Goal: Task Accomplishment & Management: Manage account settings

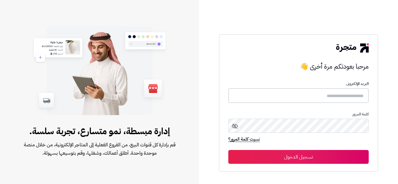
click at [325, 96] on input "text" at bounding box center [298, 95] width 140 height 15
type input "**********"
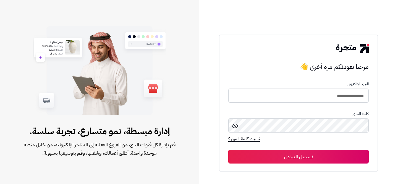
click at [318, 156] on button "تسجيل الدخول" at bounding box center [298, 157] width 140 height 14
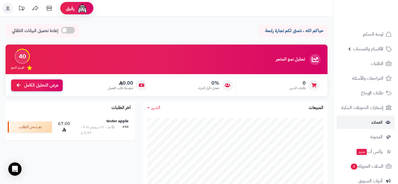
scroll to position [84, 0]
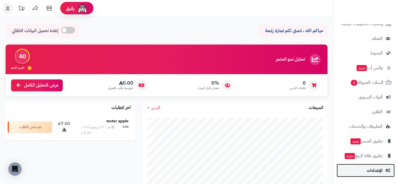
click at [367, 169] on link "الإعدادات" at bounding box center [366, 170] width 58 height 13
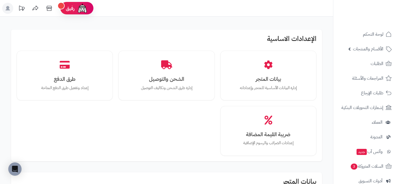
click at [151, 131] on div "بيانات المتجر إدارة البيانات الأساسية للمتجر وإعداداته الشحن والتوصيل إدارة طرق…" at bounding box center [167, 103] width 300 height 105
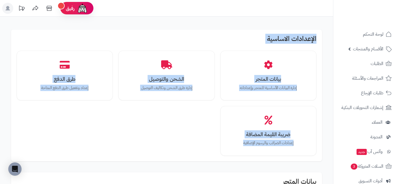
drag, startPoint x: 322, startPoint y: 27, endPoint x: 204, endPoint y: 147, distance: 168.2
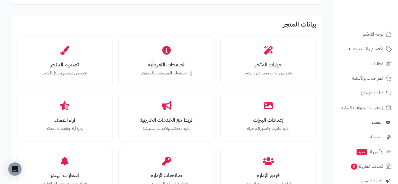
scroll to position [157, 0]
drag, startPoint x: 320, startPoint y: 24, endPoint x: 281, endPoint y: 26, distance: 38.7
click at [281, 26] on div "بيانات المتجر خيارات المتجر تخصيص ميزات وخصائص المتجر الصفحات التعريفية إدارة ص…" at bounding box center [166, 136] width 311 height 242
click at [320, 21] on div "بيانات المتجر خيارات المتجر تخصيص ميزات وخصائص المتجر الصفحات التعريفية إدارة ص…" at bounding box center [166, 136] width 311 height 242
drag, startPoint x: 320, startPoint y: 21, endPoint x: 265, endPoint y: 23, distance: 54.8
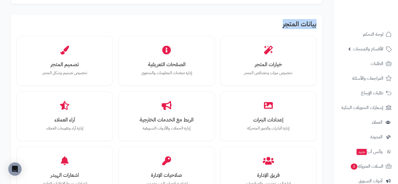
click at [265, 23] on div "بيانات المتجر خيارات المتجر تخصيص ميزات وخصائص المتجر الصفحات التعريفية إدارة ص…" at bounding box center [166, 136] width 311 height 242
click at [257, 23] on h2 "بيانات المتجر" at bounding box center [167, 25] width 300 height 10
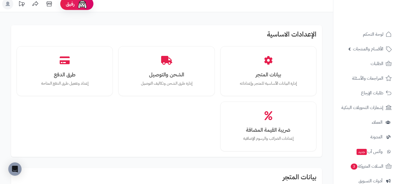
scroll to position [0, 0]
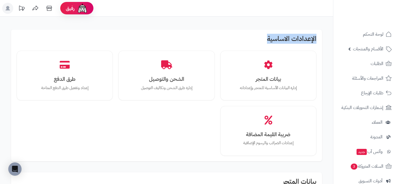
drag, startPoint x: 320, startPoint y: 35, endPoint x: 248, endPoint y: 40, distance: 72.3
click at [248, 40] on div "الإعدادات الاساسية بيانات المتجر إدارة البيانات الأساسية للمتجر وإعداداته الشحن…" at bounding box center [166, 96] width 311 height 132
click at [248, 40] on h2 "الإعدادات الاساسية" at bounding box center [167, 40] width 300 height 10
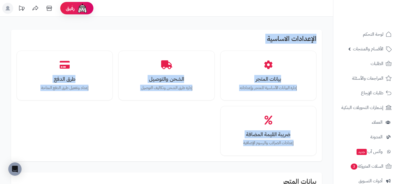
drag, startPoint x: 319, startPoint y: 32, endPoint x: 199, endPoint y: 149, distance: 167.2
click at [199, 149] on div "الإعدادات الاساسية بيانات المتجر إدارة البيانات الأساسية للمتجر وإعداداته الشحن…" at bounding box center [166, 96] width 311 height 132
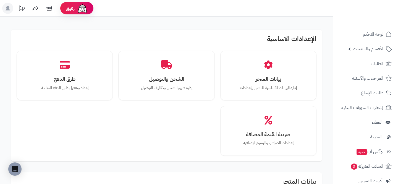
click at [321, 34] on div "الإعدادات الاساسية بيانات المتجر إدارة البيانات الأساسية للمتجر وإعداداته الشحن…" at bounding box center [166, 96] width 311 height 132
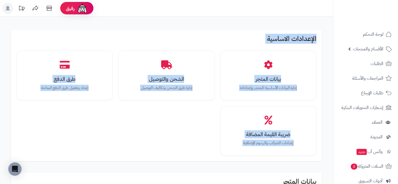
drag, startPoint x: 321, startPoint y: 34, endPoint x: 193, endPoint y: 153, distance: 174.5
click at [193, 153] on div "الإعدادات الاساسية بيانات المتجر إدارة البيانات الأساسية للمتجر وإعداداته الشحن…" at bounding box center [166, 96] width 311 height 132
click at [320, 38] on div "الإعدادات الاساسية بيانات المتجر إدارة البيانات الأساسية للمتجر وإعداداته الشحن…" at bounding box center [166, 96] width 311 height 132
drag, startPoint x: 320, startPoint y: 38, endPoint x: 204, endPoint y: 152, distance: 163.1
click at [204, 152] on div "الإعدادات الاساسية بيانات المتجر إدارة البيانات الأساسية للمتجر وإعداداته الشحن…" at bounding box center [166, 96] width 311 height 132
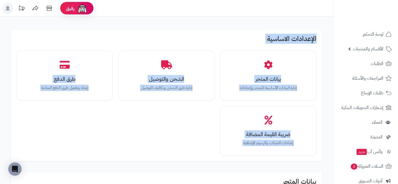
click at [202, 149] on div "بيانات المتجر إدارة البيانات الأساسية للمتجر وإعداداته الشحن والتوصيل إدارة طرق…" at bounding box center [167, 103] width 300 height 105
drag, startPoint x: 319, startPoint y: 36, endPoint x: 197, endPoint y: 146, distance: 163.9
click at [197, 146] on div "الإعدادات الاساسية بيانات المتجر إدارة البيانات الأساسية للمتجر وإعداداته الشحن…" at bounding box center [166, 96] width 311 height 132
click at [197, 146] on div "بيانات المتجر إدارة البيانات الأساسية للمتجر وإعداداته الشحن والتوصيل إدارة طرق…" at bounding box center [167, 103] width 300 height 105
drag, startPoint x: 197, startPoint y: 147, endPoint x: 318, endPoint y: 36, distance: 164.6
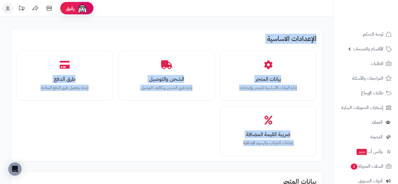
click at [318, 36] on div "الإعدادات الاساسية بيانات المتجر إدارة البيانات الأساسية للمتجر وإعداداته الشحن…" at bounding box center [166, 96] width 311 height 132
drag, startPoint x: 318, startPoint y: 36, endPoint x: 205, endPoint y: 155, distance: 163.9
click at [205, 155] on div "الإعدادات الاساسية بيانات المتجر إدارة البيانات الأساسية للمتجر وإعداداته الشحن…" at bounding box center [166, 96] width 311 height 132
click at [205, 155] on div "بيانات المتجر إدارة البيانات الأساسية للمتجر وإعداداته الشحن والتوصيل إدارة طرق…" at bounding box center [167, 103] width 300 height 105
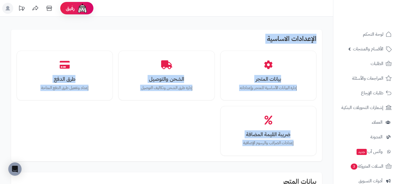
drag, startPoint x: 205, startPoint y: 155, endPoint x: 319, endPoint y: 40, distance: 161.3
click at [318, 40] on div "الإعدادات الاساسية بيانات المتجر إدارة البيانات الأساسية للمتجر وإعداداته الشحن…" at bounding box center [166, 96] width 311 height 132
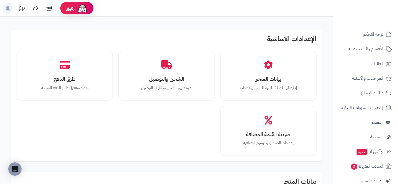
click at [320, 38] on div "الإعدادات الاساسية بيانات المتجر إدارة البيانات الأساسية للمتجر وإعداداته الشحن…" at bounding box center [166, 96] width 311 height 132
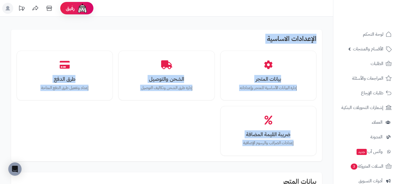
drag, startPoint x: 320, startPoint y: 38, endPoint x: 208, endPoint y: 152, distance: 160.3
click at [208, 152] on div "الإعدادات الاساسية بيانات المتجر إدارة البيانات الأساسية للمتجر وإعداداته الشحن…" at bounding box center [166, 96] width 311 height 132
click at [208, 152] on div "بيانات المتجر إدارة البيانات الأساسية للمتجر وإعداداته الشحن والتوصيل إدارة طرق…" at bounding box center [167, 103] width 300 height 105
drag, startPoint x: 208, startPoint y: 152, endPoint x: 317, endPoint y: 38, distance: 157.6
click at [317, 38] on div "الإعدادات الاساسية بيانات المتجر إدارة البيانات الأساسية للمتجر وإعداداته الشحن…" at bounding box center [166, 96] width 311 height 132
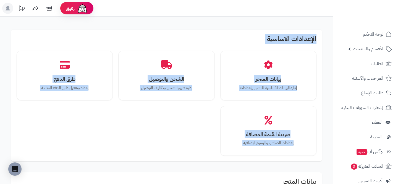
click at [317, 38] on div "الإعدادات الاساسية بيانات المتجر إدارة البيانات الأساسية للمتجر وإعداداته الشحن…" at bounding box center [166, 96] width 311 height 132
drag, startPoint x: 319, startPoint y: 38, endPoint x: 200, endPoint y: 153, distance: 165.2
click at [200, 153] on div "الإعدادات الاساسية بيانات المتجر إدارة البيانات الأساسية للمتجر وإعداداته الشحن…" at bounding box center [166, 96] width 311 height 132
click at [200, 152] on div "بيانات المتجر إدارة البيانات الأساسية للمتجر وإعداداته الشحن والتوصيل إدارة طرق…" at bounding box center [167, 103] width 300 height 105
drag, startPoint x: 200, startPoint y: 152, endPoint x: 317, endPoint y: 36, distance: 164.4
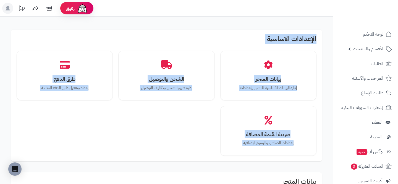
click at [317, 37] on div "الإعدادات الاساسية بيانات المتجر إدارة البيانات الأساسية للمتجر وإعداداته الشحن…" at bounding box center [166, 96] width 311 height 132
click at [317, 36] on div "الإعدادات الاساسية بيانات المتجر إدارة البيانات الأساسية للمتجر وإعداداته الشحن…" at bounding box center [166, 96] width 311 height 132
drag, startPoint x: 317, startPoint y: 36, endPoint x: 204, endPoint y: 148, distance: 159.3
click at [204, 148] on div "الإعدادات الاساسية بيانات المتجر إدارة البيانات الأساسية للمتجر وإعداداته الشحن…" at bounding box center [166, 96] width 311 height 132
click at [204, 148] on div "بيانات المتجر إدارة البيانات الأساسية للمتجر وإعداداته الشحن والتوصيل إدارة طرق…" at bounding box center [167, 103] width 300 height 105
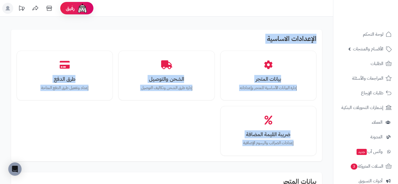
drag, startPoint x: 204, startPoint y: 148, endPoint x: 322, endPoint y: 37, distance: 161.8
click at [322, 37] on div "الإعدادات الاساسية بيانات المتجر إدارة البيانات الأساسية للمتجر وإعداداته الشحن…" at bounding box center [166, 96] width 311 height 132
click at [52, 4] on icon at bounding box center [49, 8] width 11 height 11
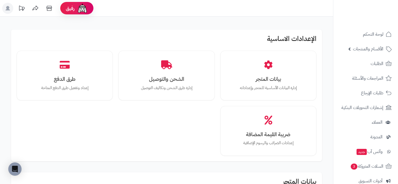
click at [185, 134] on div "بيانات المتجر إدارة البيانات الأساسية للمتجر وإعداداته الشحن والتوصيل إدارة طرق…" at bounding box center [167, 103] width 300 height 105
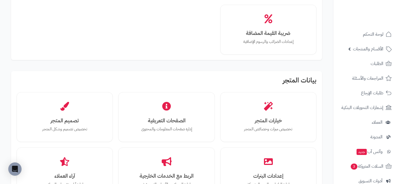
scroll to position [107, 0]
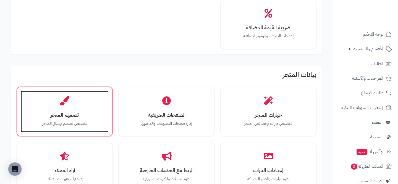
click at [61, 106] on div "تصميم المتجر تخصيص تصميم وشكل المتجر" at bounding box center [65, 111] width 88 height 41
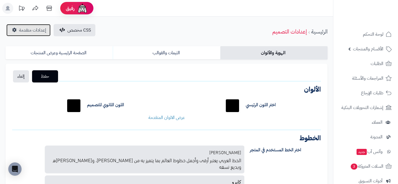
click at [28, 33] on span "إعدادات متقدمة" at bounding box center [32, 30] width 27 height 7
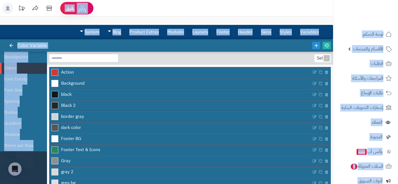
drag, startPoint x: 200, startPoint y: 56, endPoint x: 233, endPoint y: 12, distance: 55.1
click at [233, 12] on div "رفيق ! الطلبات معالجة مكتمل إرجاع المنتجات العملاء المتواجدون الان 9 عملاء منتظ…" at bounding box center [199, 116] width 398 height 233
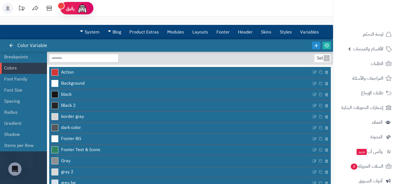
click at [236, 9] on header "رفيق ! الطلبات معالجة مكتمل إرجاع المنتجات العملاء المتواجدون الان 9 عملاء منتظ…" at bounding box center [199, 8] width 398 height 17
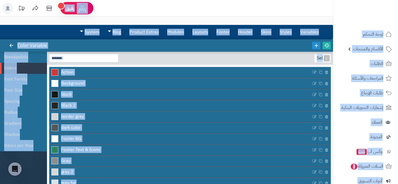
scroll to position [49, 0]
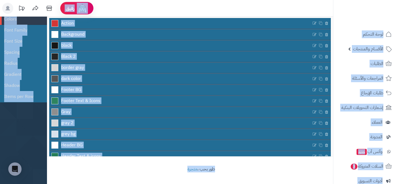
drag, startPoint x: 238, startPoint y: 9, endPoint x: 194, endPoint y: 178, distance: 173.7
click at [194, 178] on div "رفيق ! الطلبات معالجة مكتمل إرجاع المنتجات العملاء المتواجدون الان 9 عملاء منتظ…" at bounding box center [199, 67] width 398 height 233
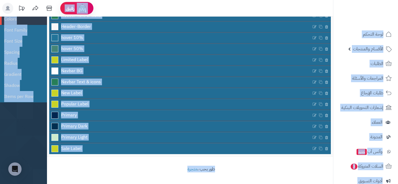
scroll to position [0, 0]
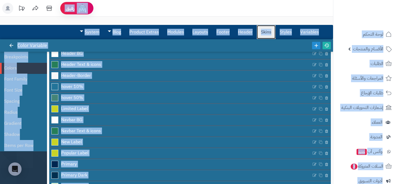
click at [262, 29] on link "Skins" at bounding box center [266, 32] width 19 height 14
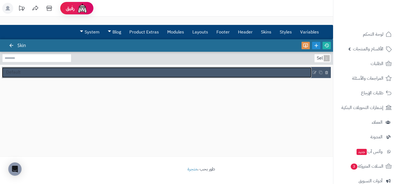
click at [148, 74] on link "Default" at bounding box center [157, 72] width 310 height 11
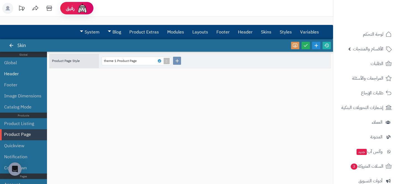
click at [31, 72] on li "Header" at bounding box center [23, 73] width 47 height 11
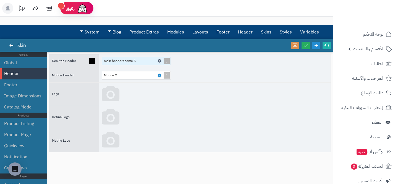
click at [159, 62] on icon at bounding box center [159, 61] width 2 height 2
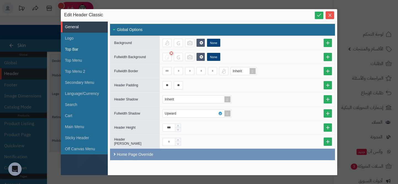
click at [82, 50] on li "Top Bar" at bounding box center [84, 49] width 47 height 11
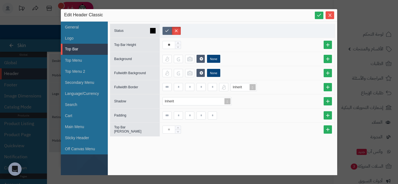
click at [168, 31] on label at bounding box center [167, 31] width 9 height 8
click at [180, 41] on span "Increase Value" at bounding box center [178, 43] width 6 height 4
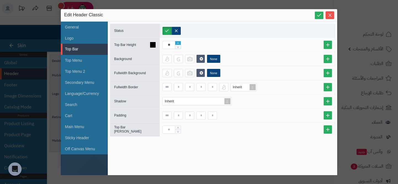
click at [180, 41] on span "Increase Value" at bounding box center [178, 43] width 6 height 4
type input "**"
click at [180, 41] on span "Increase Value" at bounding box center [178, 43] width 6 height 4
click at [267, 92] on div "Inherit" at bounding box center [247, 87] width 175 height 14
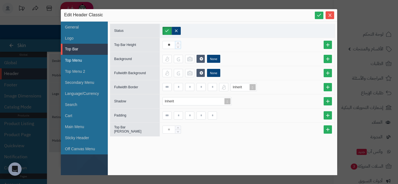
click at [77, 63] on li "Top Menu" at bounding box center [84, 60] width 47 height 11
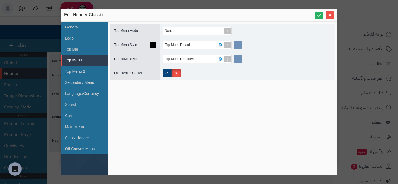
click at [264, 41] on div "Top Menu Default" at bounding box center [247, 45] width 175 height 14
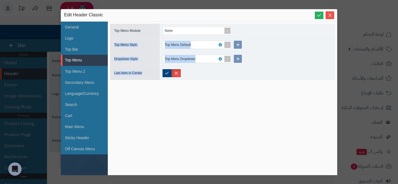
drag, startPoint x: 247, startPoint y: 23, endPoint x: 266, endPoint y: 87, distance: 66.0
click at [266, 87] on div "Top Menu Module None Top Menu Style Top Menu Default Dropdown Style Top Menu Dr…" at bounding box center [222, 98] width 225 height 149
drag, startPoint x: 266, startPoint y: 87, endPoint x: 114, endPoint y: 25, distance: 163.9
click at [114, 25] on div "Top Menu Module None Top Menu Style Top Menu Default Dropdown Style Top Menu Dr…" at bounding box center [222, 98] width 225 height 149
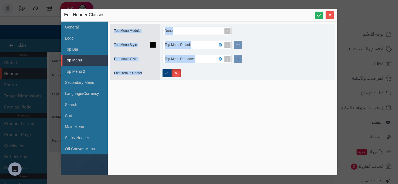
click at [275, 44] on div "Top Menu Default" at bounding box center [247, 45] width 175 height 14
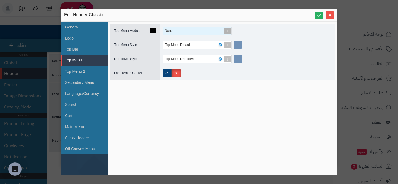
click at [229, 32] on span at bounding box center [228, 31] width 8 height 8
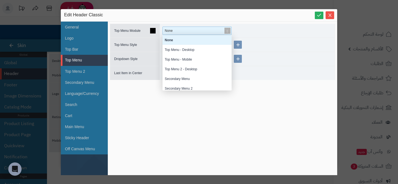
scroll to position [55, 69]
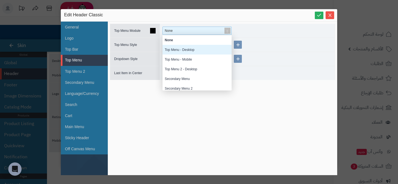
click at [213, 47] on div "Top Menu - Desktop" at bounding box center [197, 50] width 69 height 10
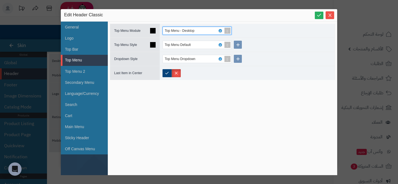
click at [264, 50] on div "Top Menu Default" at bounding box center [247, 45] width 175 height 14
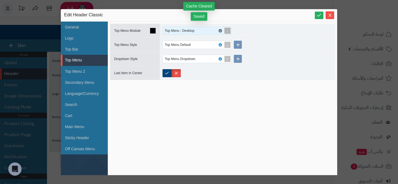
click at [219, 30] on icon at bounding box center [220, 31] width 2 height 2
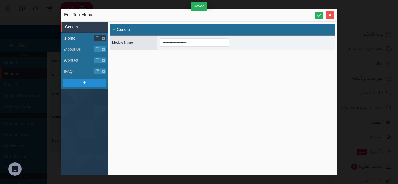
click at [76, 41] on li "Home" at bounding box center [84, 38] width 47 height 11
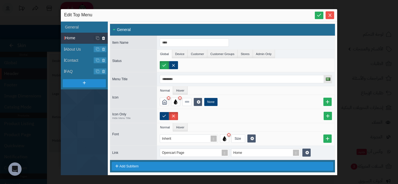
click at [105, 36] on icon at bounding box center [104, 38] width 4 height 5
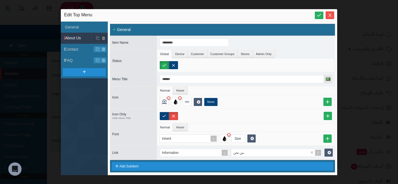
click at [105, 36] on icon at bounding box center [104, 38] width 4 height 5
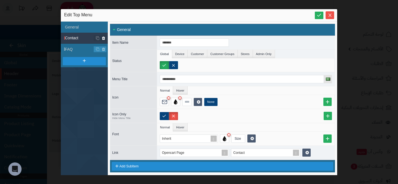
click at [104, 36] on icon at bounding box center [104, 38] width 4 height 5
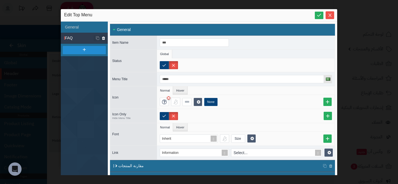
click at [104, 37] on icon at bounding box center [104, 38] width 4 height 5
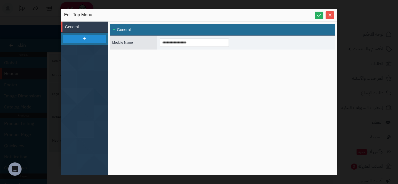
click at [220, 56] on div "**********" at bounding box center [222, 98] width 225 height 149
click at [274, 72] on div "**********" at bounding box center [222, 98] width 225 height 149
click at [69, 34] on li at bounding box center [84, 39] width 47 height 12
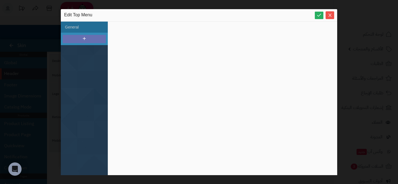
click at [72, 40] on div at bounding box center [84, 39] width 43 height 8
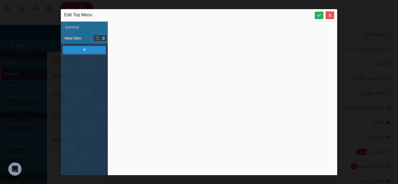
click at [75, 38] on span "New Item" at bounding box center [86, 38] width 43 height 6
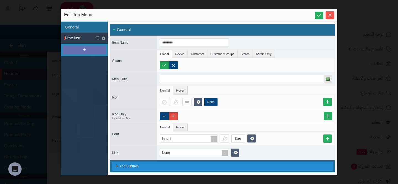
click at [75, 48] on div at bounding box center [84, 50] width 43 height 8
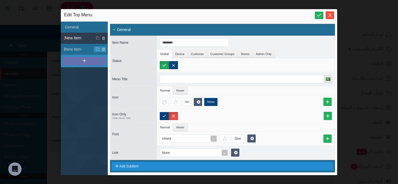
click at [73, 59] on div at bounding box center [84, 61] width 43 height 8
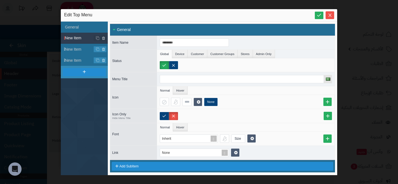
click at [73, 67] on li at bounding box center [84, 72] width 47 height 12
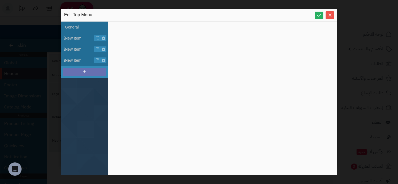
click at [89, 75] on div at bounding box center [84, 72] width 43 height 8
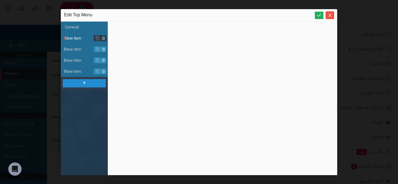
click at [73, 38] on span "New Item" at bounding box center [86, 38] width 43 height 6
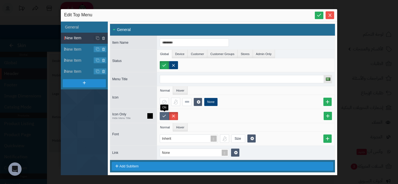
click at [163, 114] on label at bounding box center [164, 116] width 9 height 8
click at [166, 105] on div at bounding box center [164, 102] width 9 height 8
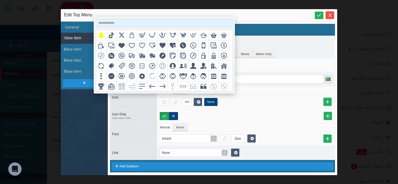
click at [190, 27] on input at bounding box center [164, 23] width 137 height 8
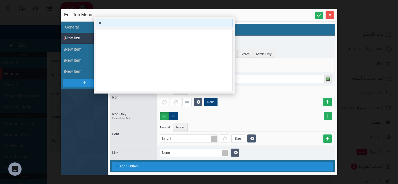
type input "*"
type input "***"
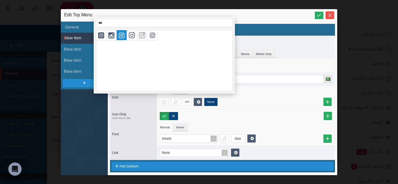
click at [119, 36] on icon "grid" at bounding box center [122, 35] width 6 height 6
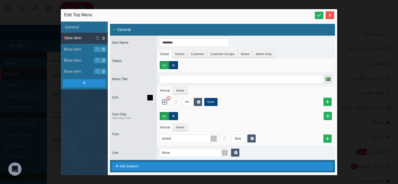
click at [268, 108] on div "None" at bounding box center [246, 102] width 178 height 14
click at [75, 47] on span "New Item" at bounding box center [86, 49] width 43 height 6
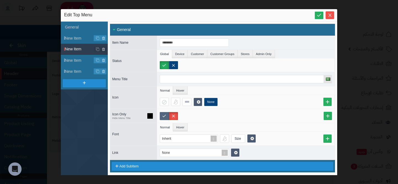
click at [162, 115] on label at bounding box center [164, 116] width 9 height 8
click at [162, 103] on div at bounding box center [164, 102] width 9 height 8
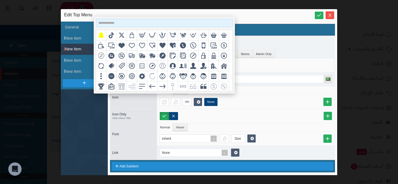
click at [123, 24] on input at bounding box center [164, 23] width 137 height 8
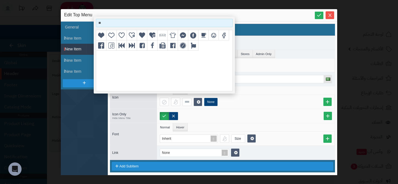
type input "*"
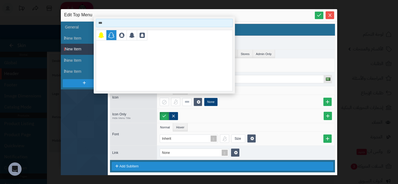
type input "***"
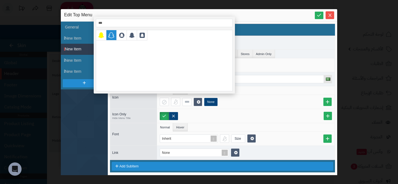
click at [114, 36] on icon "grid" at bounding box center [111, 35] width 6 height 6
click at [79, 60] on span "New Item" at bounding box center [86, 61] width 43 height 6
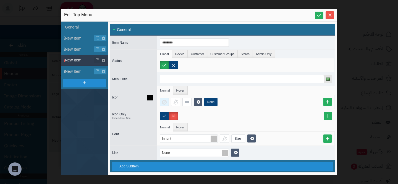
click at [167, 101] on div at bounding box center [164, 102] width 9 height 8
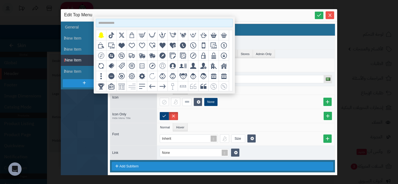
click at [135, 24] on input at bounding box center [164, 23] width 137 height 8
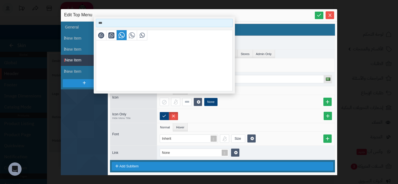
type input "***"
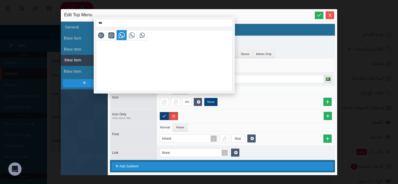
click at [124, 35] on icon "grid" at bounding box center [122, 35] width 6 height 6
click at [139, 40] on div "grid" at bounding box center [142, 35] width 10 height 10
click at [233, 124] on ul "Normal Hover" at bounding box center [246, 127] width 178 height 9
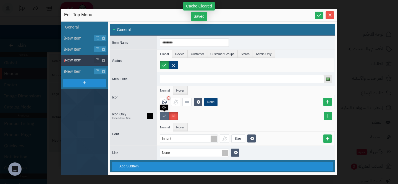
click at [166, 114] on label at bounding box center [164, 116] width 9 height 8
click at [67, 46] on li "New Item" at bounding box center [84, 49] width 47 height 11
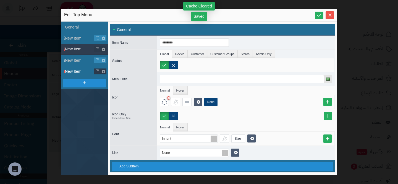
click at [79, 69] on span "New Item" at bounding box center [86, 72] width 43 height 6
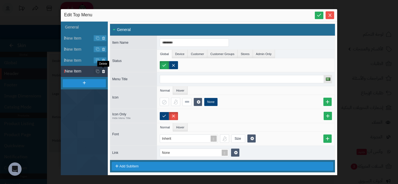
click at [103, 69] on icon at bounding box center [104, 71] width 4 height 5
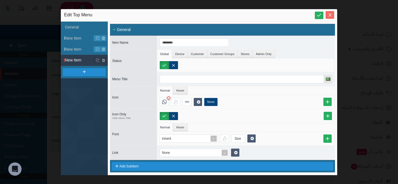
click at [327, 14] on span "Close" at bounding box center [330, 15] width 9 height 5
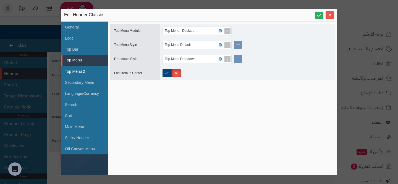
click at [77, 67] on li "Top Menu 2" at bounding box center [84, 71] width 47 height 11
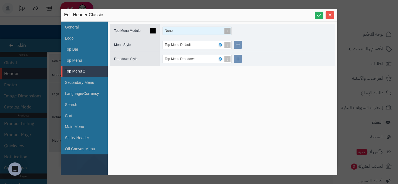
click at [196, 29] on div "None" at bounding box center [195, 31] width 60 height 8
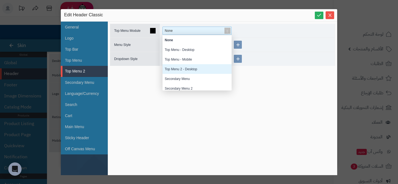
click at [187, 67] on div "Top Menu 2 - Desktop" at bounding box center [197, 69] width 69 height 10
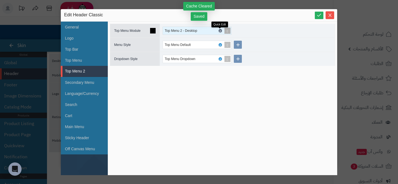
click at [221, 31] on link at bounding box center [220, 30] width 3 height 3
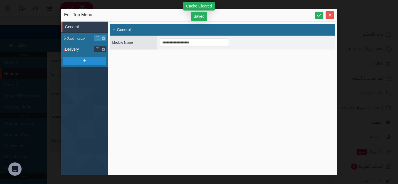
click at [77, 49] on span "Delivery" at bounding box center [86, 49] width 43 height 6
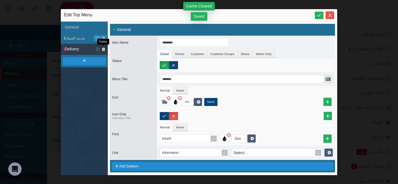
click at [101, 48] on link at bounding box center [104, 49] width 6 height 6
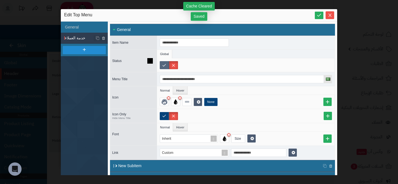
click at [166, 66] on label at bounding box center [164, 65] width 9 height 8
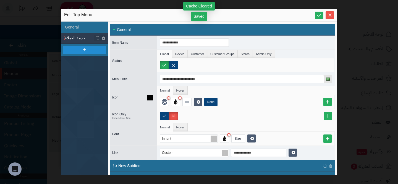
drag, startPoint x: 150, startPoint y: 96, endPoint x: 147, endPoint y: 108, distance: 11.6
click at [147, 108] on div "Icon Normal Hover None" at bounding box center [222, 97] width 225 height 23
click at [179, 98] on icon at bounding box center [179, 98] width 3 height 4
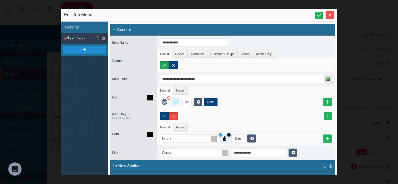
click at [229, 134] on icon at bounding box center [228, 135] width 3 height 4
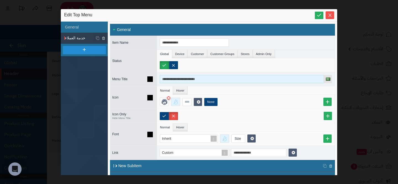
click at [174, 78] on input "**********" at bounding box center [242, 79] width 164 height 8
paste input
type input "**********"
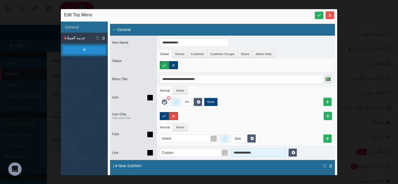
click at [252, 155] on input "**********" at bounding box center [258, 152] width 55 height 8
paste input "*"
type input "**********"
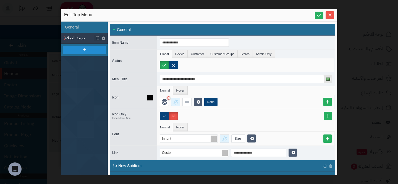
click at [329, 22] on div "**********" at bounding box center [222, 98] width 229 height 153
click at [331, 17] on icon "Close" at bounding box center [330, 15] width 4 height 4
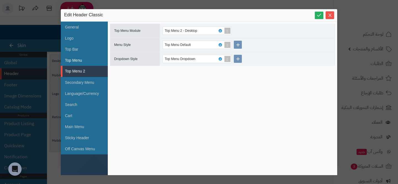
click at [87, 56] on li "Top Menu" at bounding box center [84, 60] width 47 height 11
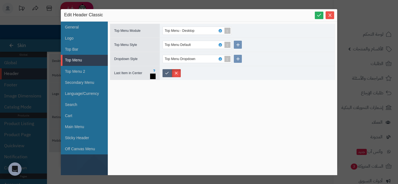
click at [164, 72] on label at bounding box center [167, 73] width 9 height 8
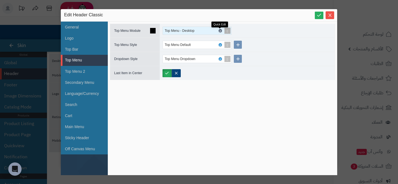
click at [221, 30] on icon at bounding box center [220, 31] width 2 height 2
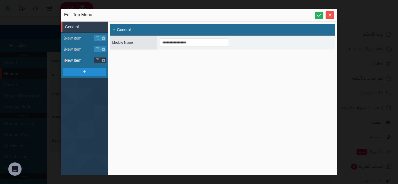
click at [69, 61] on span "New Item" at bounding box center [86, 61] width 43 height 6
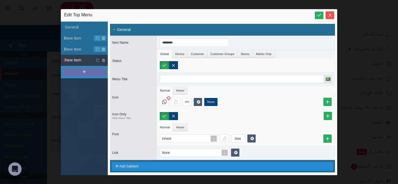
click at [99, 74] on div at bounding box center [84, 72] width 43 height 8
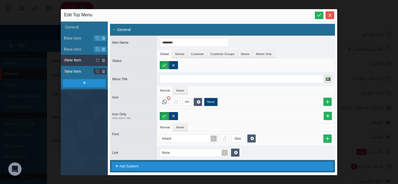
click at [81, 70] on span "New Item" at bounding box center [86, 72] width 43 height 6
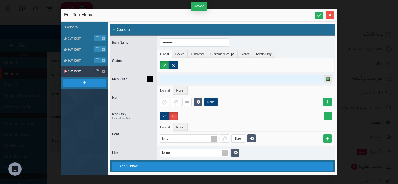
click at [166, 76] on input at bounding box center [242, 79] width 164 height 8
click at [162, 79] on input at bounding box center [242, 79] width 164 height 8
type input "*"
click at [168, 79] on input at bounding box center [242, 79] width 164 height 8
type input "********"
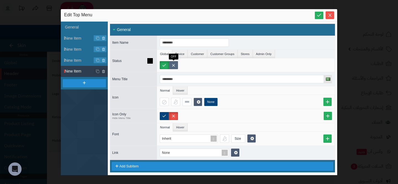
click at [176, 62] on label at bounding box center [173, 65] width 9 height 8
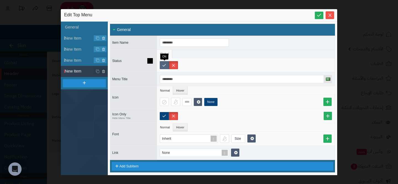
click at [160, 66] on label at bounding box center [164, 65] width 9 height 8
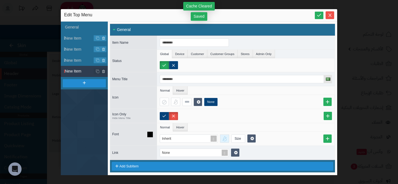
click at [226, 141] on div at bounding box center [224, 138] width 9 height 8
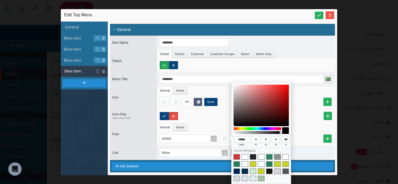
type input "******"
type input "***"
type input "******"
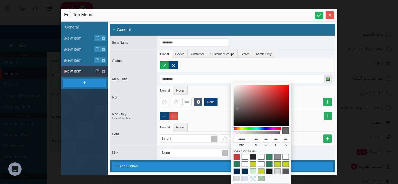
type input "***"
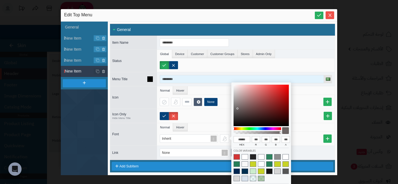
type input "******"
type input "***"
type input "******"
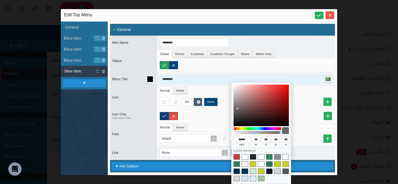
type input "***"
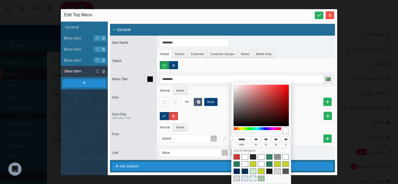
type input "******"
type input "***"
type input "******"
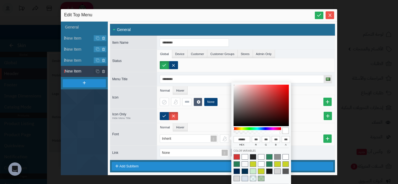
type input "*"
drag, startPoint x: 238, startPoint y: 108, endPoint x: 244, endPoint y: 175, distance: 66.7
click at [244, 175] on div "****** hex * r * g * b *** a" at bounding box center [261, 139] width 55 height 108
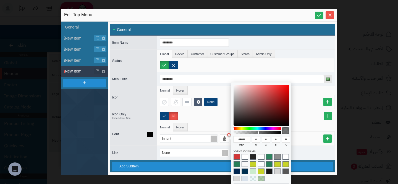
type input "*"
type input "**********"
type input "*"
drag, startPoint x: 260, startPoint y: 133, endPoint x: 223, endPoint y: 133, distance: 37.1
click at [223, 133] on body "رفيق ! الطلبات معالجة مكتمل إرجاع المنتجات العملاء المتواجدون الان 9 عملاء منتظ…" at bounding box center [199, 92] width 398 height 184
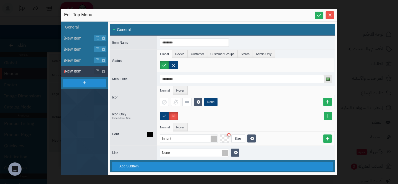
click at [210, 123] on ul "Normal Hover" at bounding box center [246, 127] width 178 height 9
click at [328, 12] on button "Close" at bounding box center [330, 15] width 9 height 8
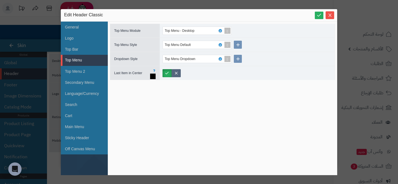
click at [177, 74] on label at bounding box center [176, 73] width 9 height 8
click at [71, 90] on li "Language/Currency" at bounding box center [84, 93] width 47 height 11
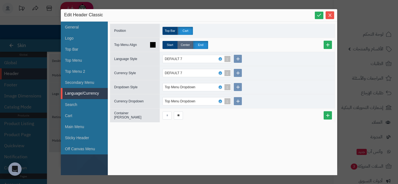
click at [184, 45] on label "Center" at bounding box center [185, 45] width 15 height 8
click at [171, 33] on label "Top Bar" at bounding box center [170, 31] width 15 height 8
click at [186, 47] on label "Center" at bounding box center [185, 45] width 15 height 8
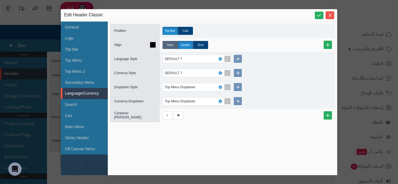
click at [169, 43] on label "Start" at bounding box center [170, 45] width 15 height 8
click at [68, 49] on li "Top Bar" at bounding box center [84, 49] width 47 height 11
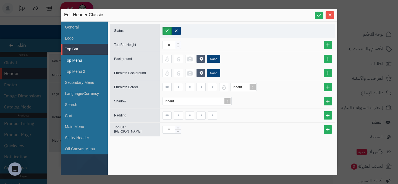
click at [68, 62] on li "Top Menu" at bounding box center [84, 60] width 47 height 11
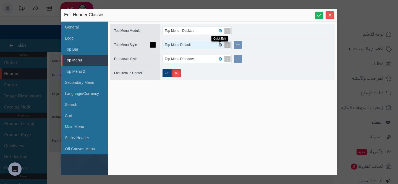
click at [220, 46] on link at bounding box center [220, 44] width 3 height 3
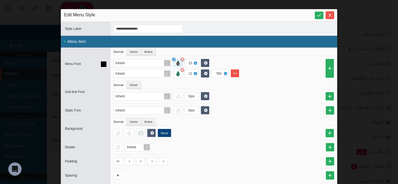
click at [174, 62] on div at bounding box center [178, 63] width 9 height 8
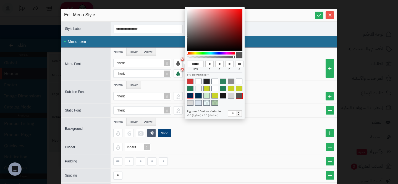
click at [188, 94] on span at bounding box center [190, 96] width 6 height 6
type input "******"
type input "*"
type input "**"
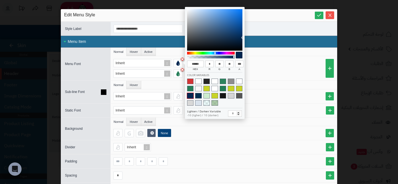
click at [171, 83] on ul "Normal Hover" at bounding box center [224, 85] width 226 height 9
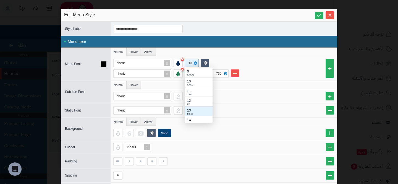
click at [190, 65] on div "13" at bounding box center [192, 63] width 6 height 8
click at [194, 101] on div "Medium 1" at bounding box center [198, 101] width 23 height 3
click at [332, 14] on icon "Close" at bounding box center [330, 15] width 4 height 4
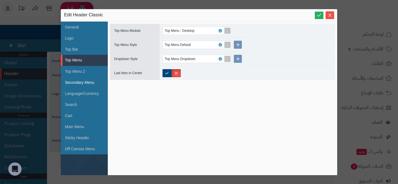
click at [82, 77] on li "Secondary Menu" at bounding box center [84, 82] width 47 height 11
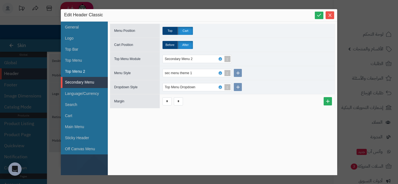
click at [82, 74] on li "Top Menu 2" at bounding box center [84, 71] width 47 height 11
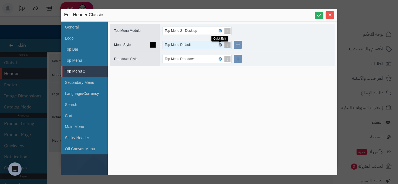
click at [221, 45] on icon at bounding box center [220, 45] width 2 height 2
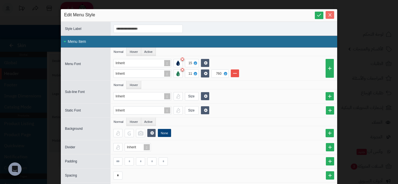
click at [327, 14] on span "Close" at bounding box center [330, 15] width 9 height 5
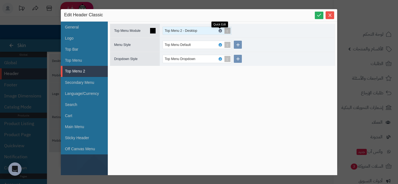
click at [219, 31] on link at bounding box center [220, 30] width 3 height 3
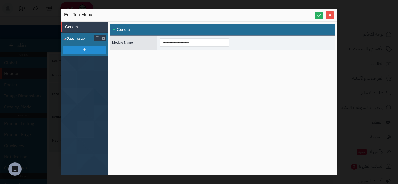
click at [90, 39] on span "خدمة العملاء" at bounding box center [86, 38] width 43 height 6
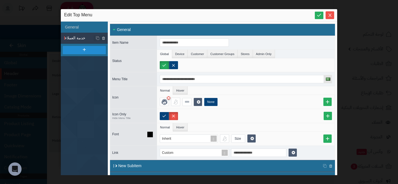
click at [150, 134] on icon at bounding box center [150, 135] width 6 height 6
click at [328, 17] on button "Close" at bounding box center [330, 15] width 9 height 8
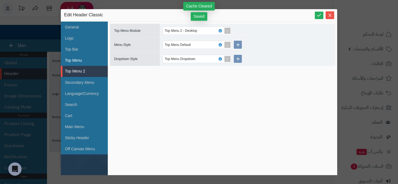
click at [79, 56] on li "Top Menu" at bounding box center [84, 60] width 47 height 11
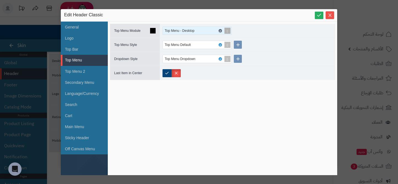
click at [220, 30] on icon at bounding box center [220, 31] width 2 height 2
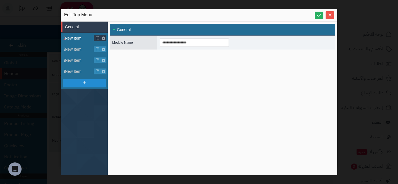
click at [80, 42] on li "New Item" at bounding box center [84, 38] width 47 height 11
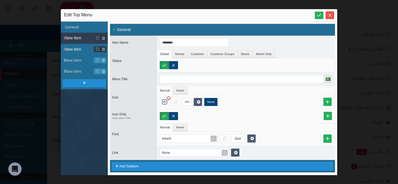
click at [81, 51] on span "New Item" at bounding box center [86, 49] width 43 height 6
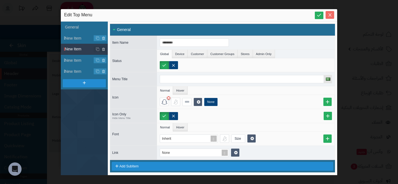
click at [334, 16] on span "Close" at bounding box center [330, 15] width 9 height 5
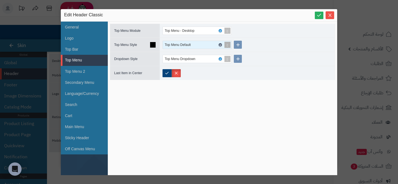
click at [220, 46] on icon at bounding box center [220, 45] width 2 height 2
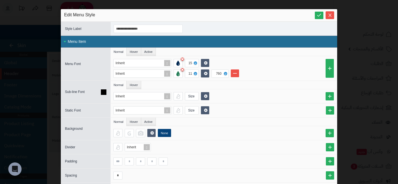
scroll to position [64, 0]
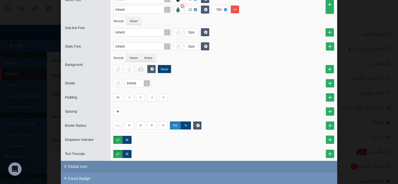
click at [111, 169] on div "Global Icon" at bounding box center [199, 167] width 277 height 12
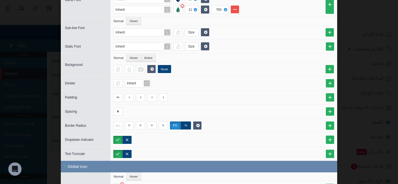
scroll to position [153, 0]
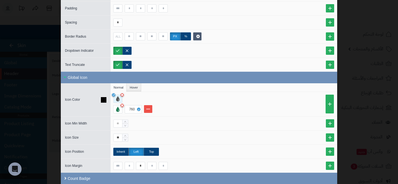
click at [120, 98] on div at bounding box center [117, 99] width 9 height 8
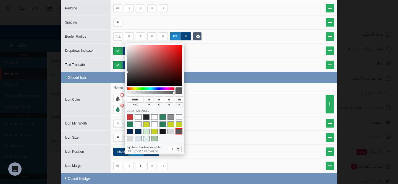
click at [130, 132] on span at bounding box center [130, 132] width 6 height 6
type input "******"
type input "*"
type input "**"
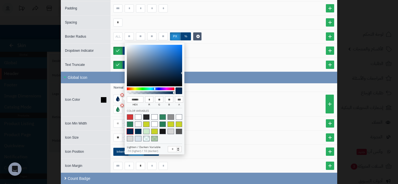
click at [224, 112] on li "760" at bounding box center [224, 109] width 223 height 8
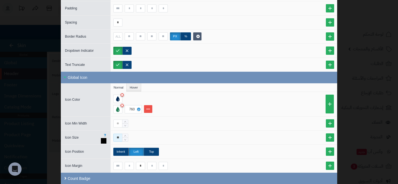
click at [119, 136] on input "**" at bounding box center [117, 138] width 9 height 8
type input "**"
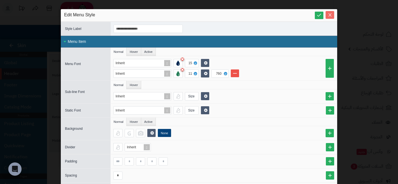
click at [330, 18] on button "Close" at bounding box center [330, 15] width 9 height 8
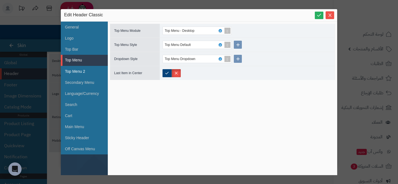
click at [79, 74] on li "Top Menu 2" at bounding box center [84, 71] width 47 height 11
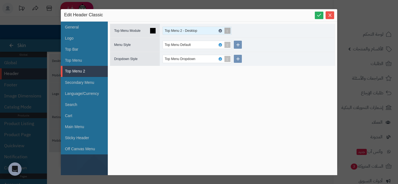
click at [221, 31] on icon at bounding box center [220, 31] width 2 height 2
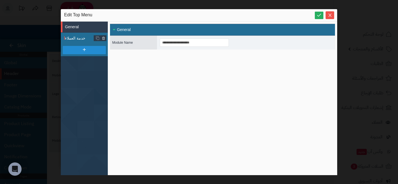
click at [79, 38] on span "خدمة العملاء" at bounding box center [86, 38] width 43 height 6
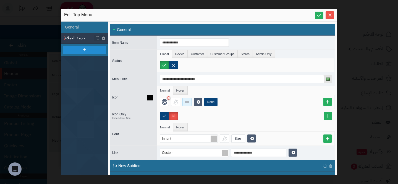
click at [183, 101] on input at bounding box center [186, 102] width 9 height 8
type input "*"
type input "**"
click at [330, 17] on icon "Close" at bounding box center [330, 15] width 4 height 4
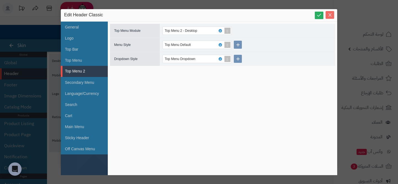
click at [329, 15] on icon "Close" at bounding box center [330, 15] width 4 height 4
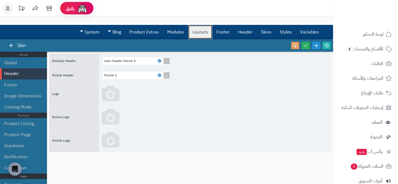
click at [193, 30] on link "Layouts" at bounding box center [200, 32] width 24 height 14
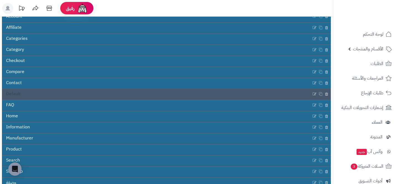
scroll to position [64, 0]
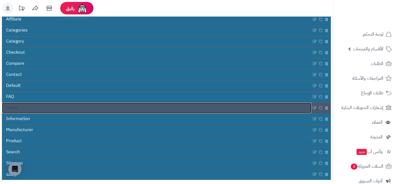
click at [35, 107] on link "Home" at bounding box center [157, 108] width 310 height 11
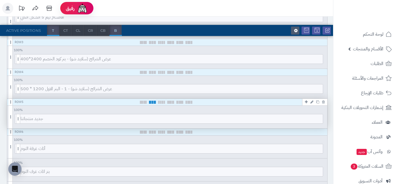
scroll to position [158, 0]
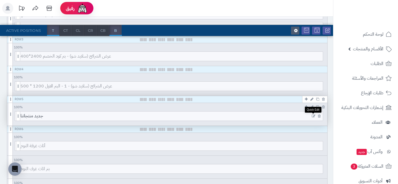
click at [314, 117] on icon at bounding box center [314, 116] width 4 height 4
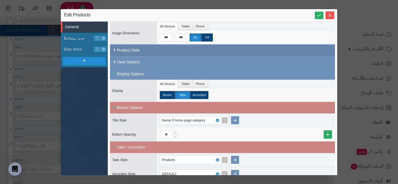
scroll to position [67, 0]
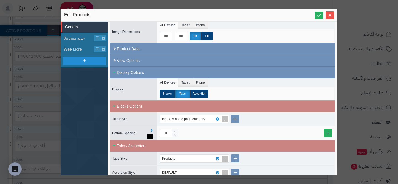
click at [200, 127] on div "**" at bounding box center [246, 133] width 178 height 14
click at [196, 108] on div "Blocks Options" at bounding box center [222, 106] width 225 height 12
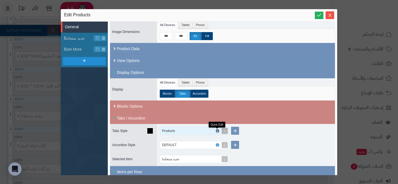
click at [217, 130] on icon at bounding box center [218, 131] width 2 height 2
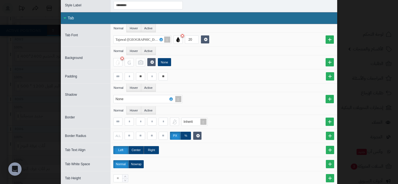
scroll to position [24, 0]
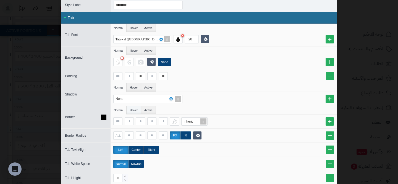
click at [135, 110] on li "Hover" at bounding box center [134, 110] width 14 height 8
click at [145, 110] on li "Active" at bounding box center [148, 110] width 15 height 8
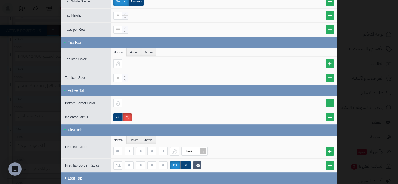
scroll to position [210, 0]
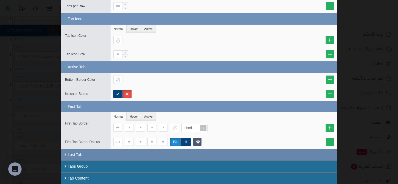
click at [116, 154] on div "Last Tab" at bounding box center [199, 155] width 277 height 12
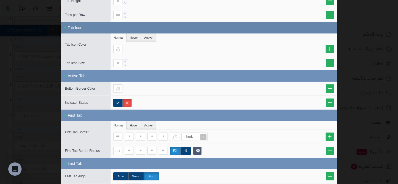
scroll to position [199, 0]
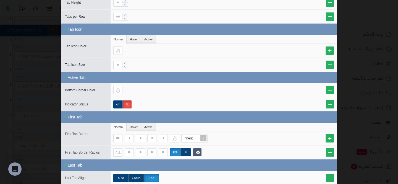
click at [21, 60] on div "sentinelStart Edit Tabs Style Style ID ******** Style Label ******** Close All …" at bounding box center [199, 92] width 398 height 184
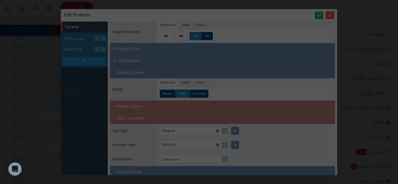
scroll to position [0, 0]
click at [21, 60] on div "**********" at bounding box center [199, 92] width 398 height 184
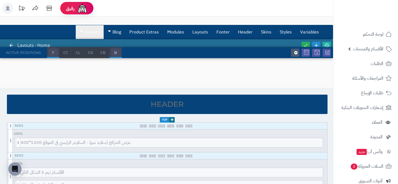
click at [95, 29] on link "System" at bounding box center [90, 32] width 28 height 14
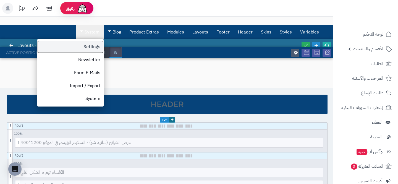
click at [93, 49] on link "Settings" at bounding box center [70, 46] width 66 height 13
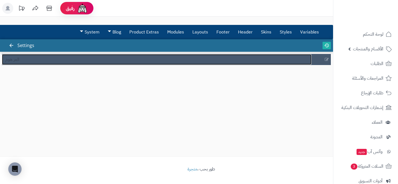
click at [132, 61] on link "العز هوم" at bounding box center [157, 59] width 310 height 11
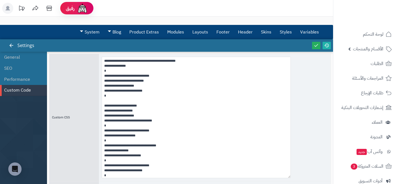
drag, startPoint x: 197, startPoint y: 88, endPoint x: 298, endPoint y: 186, distance: 140.8
click at [298, 184] on html "رفيق ! الطلبات معالجة مكتمل إرجاع المنتجات العملاء المتواجدون الان 9 عملاء منتظ…" at bounding box center [199, 92] width 398 height 184
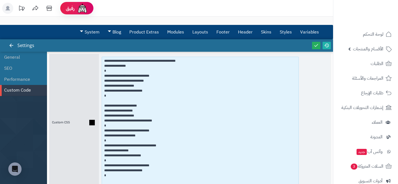
click at [102, 61] on textarea at bounding box center [200, 123] width 197 height 132
click at [105, 60] on textarea at bounding box center [200, 123] width 197 height 132
paste textarea "**********"
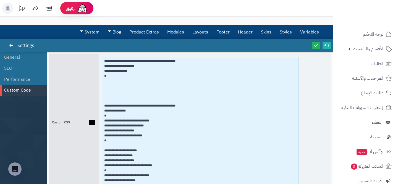
drag, startPoint x: 139, startPoint y: 61, endPoint x: 85, endPoint y: 58, distance: 54.0
click at [85, 58] on div "Custom CSS" at bounding box center [190, 122] width 282 height 137
click at [105, 62] on textarea at bounding box center [200, 123] width 197 height 132
drag, startPoint x: 105, startPoint y: 61, endPoint x: 138, endPoint y: 60, distance: 32.9
click at [138, 60] on textarea at bounding box center [200, 123] width 197 height 132
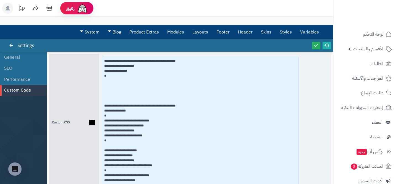
paste textarea
drag, startPoint x: 138, startPoint y: 65, endPoint x: 75, endPoint y: 67, distance: 63.1
click at [75, 67] on div "Custom CSS" at bounding box center [190, 122] width 282 height 137
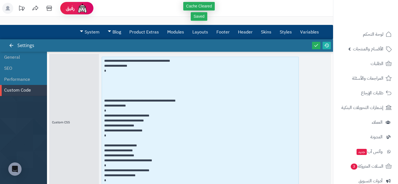
type textarea "**********"
